Goal: Task Accomplishment & Management: Manage account settings

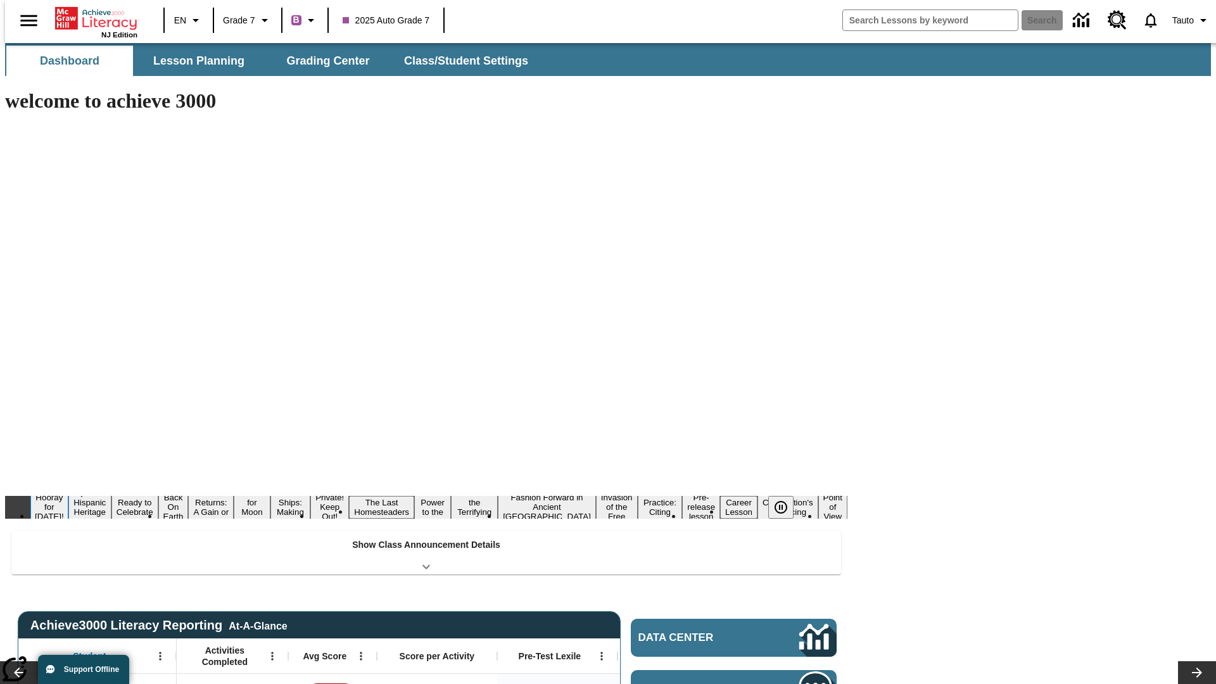
click at [68, 491] on button "Hooray for [DATE]!" at bounding box center [49, 506] width 38 height 31
click at [786, 500] on icon "Pause" at bounding box center [780, 507] width 15 height 15
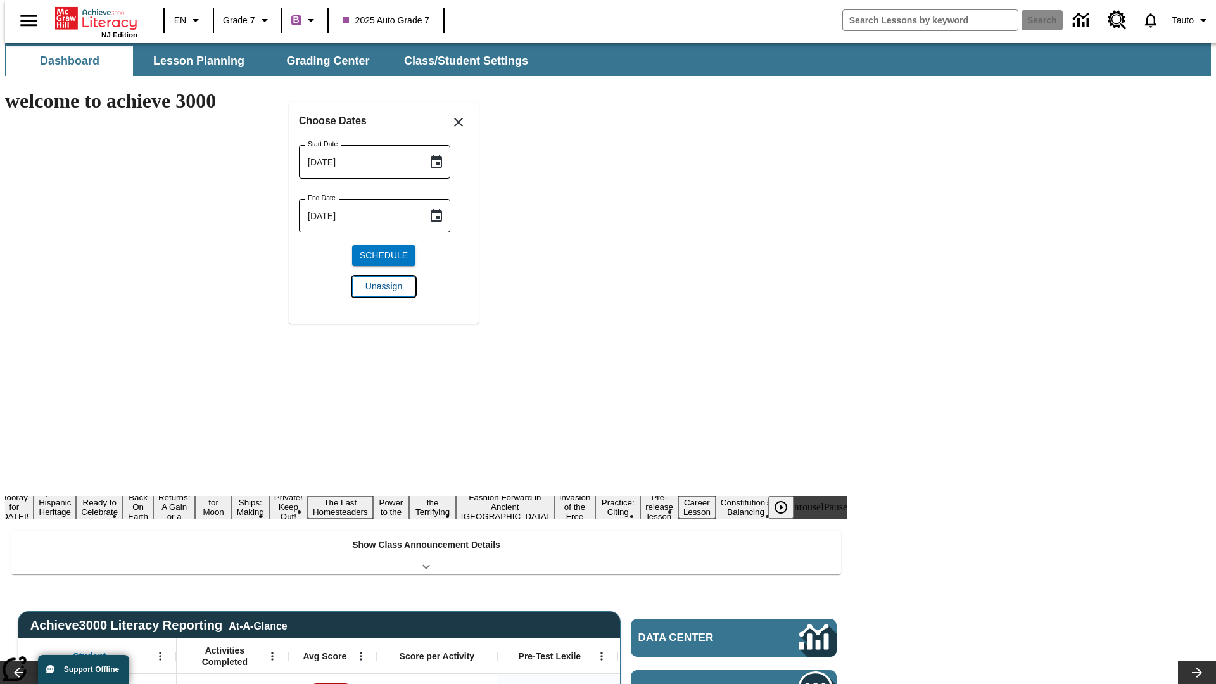
click at [384, 286] on span "Unassign" at bounding box center [383, 286] width 37 height 13
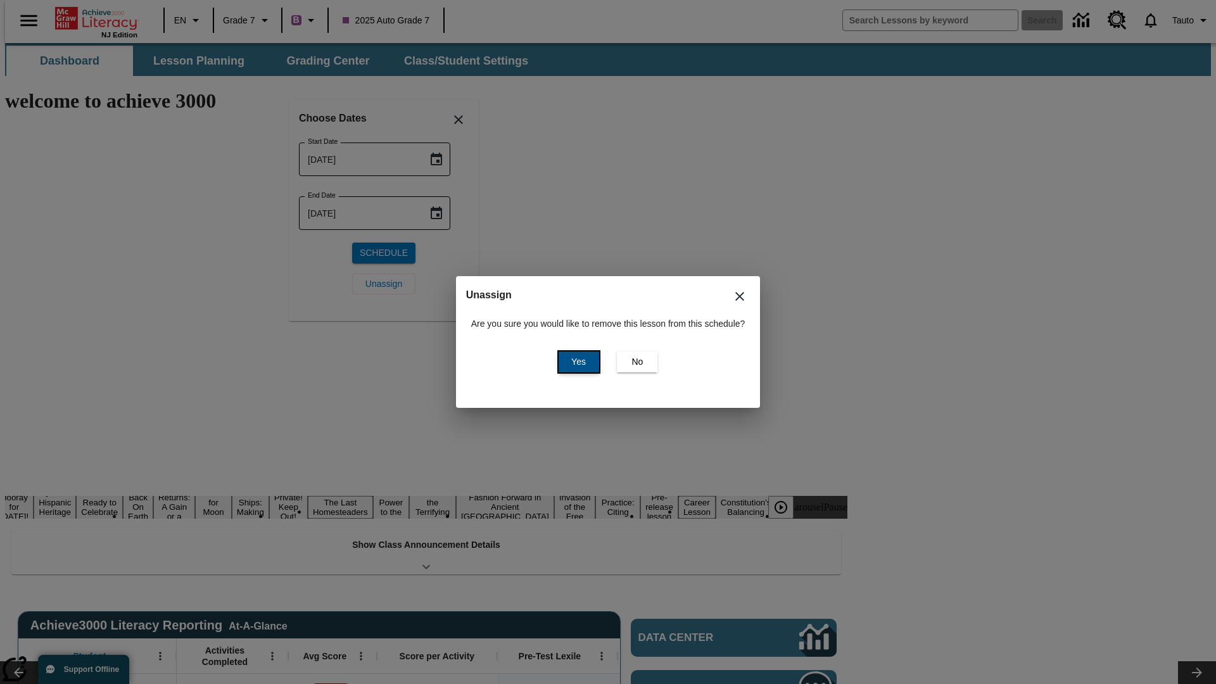
click at [576, 362] on span "Yes" at bounding box center [578, 361] width 15 height 13
